Goal: Navigation & Orientation: Go to known website

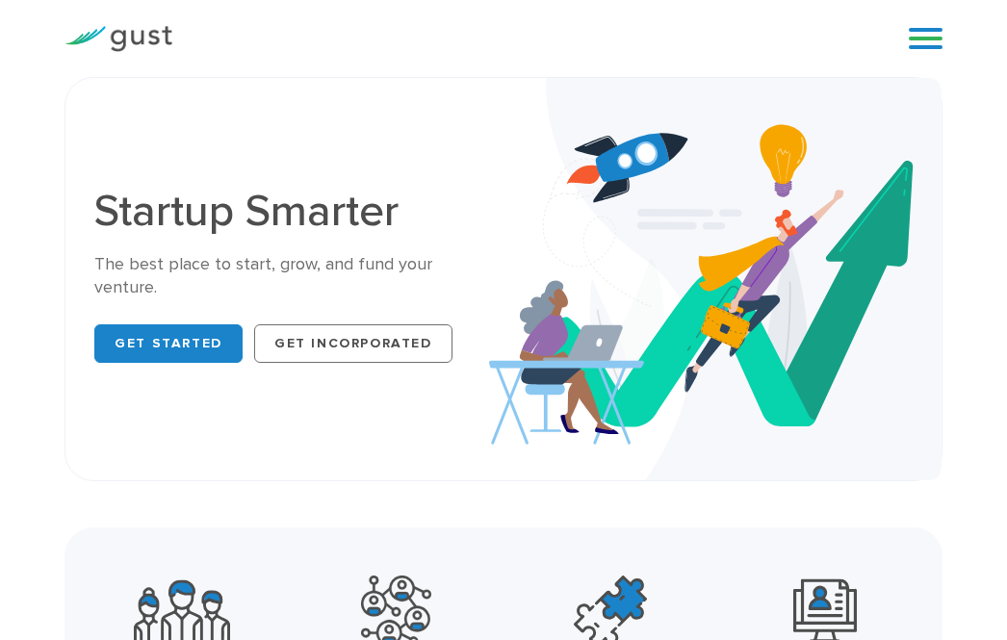
click at [911, 39] on link at bounding box center [926, 38] width 34 height 29
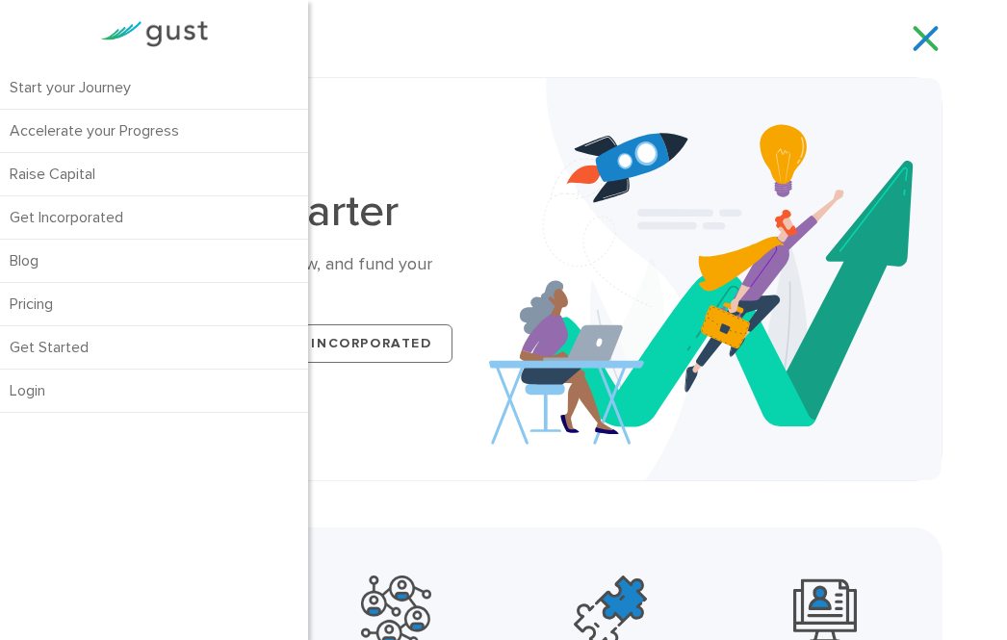
drag, startPoint x: 639, startPoint y: 4, endPoint x: 411, endPoint y: 126, distance: 258.8
click at [411, 126] on div "Startup Smarter The best place to start, grow, and fund your venture. Get Start…" at bounding box center [503, 279] width 846 height 345
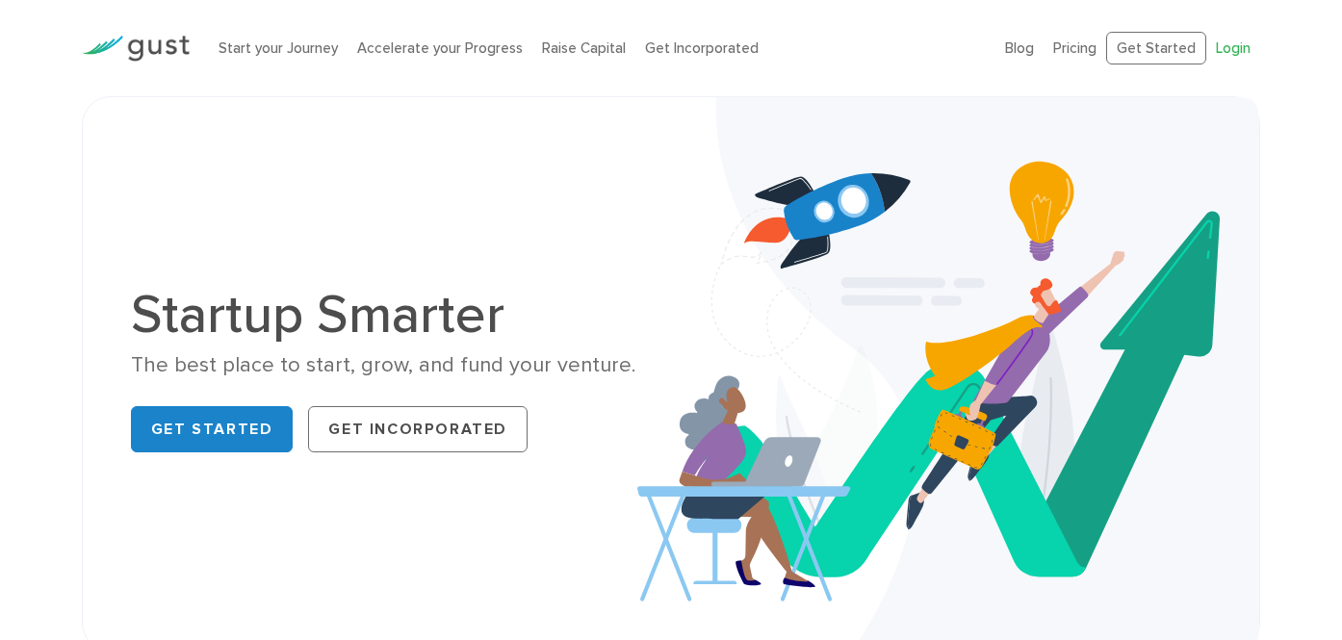
click at [1228, 46] on link "Login" at bounding box center [1233, 47] width 35 height 17
